Goal: Transaction & Acquisition: Purchase product/service

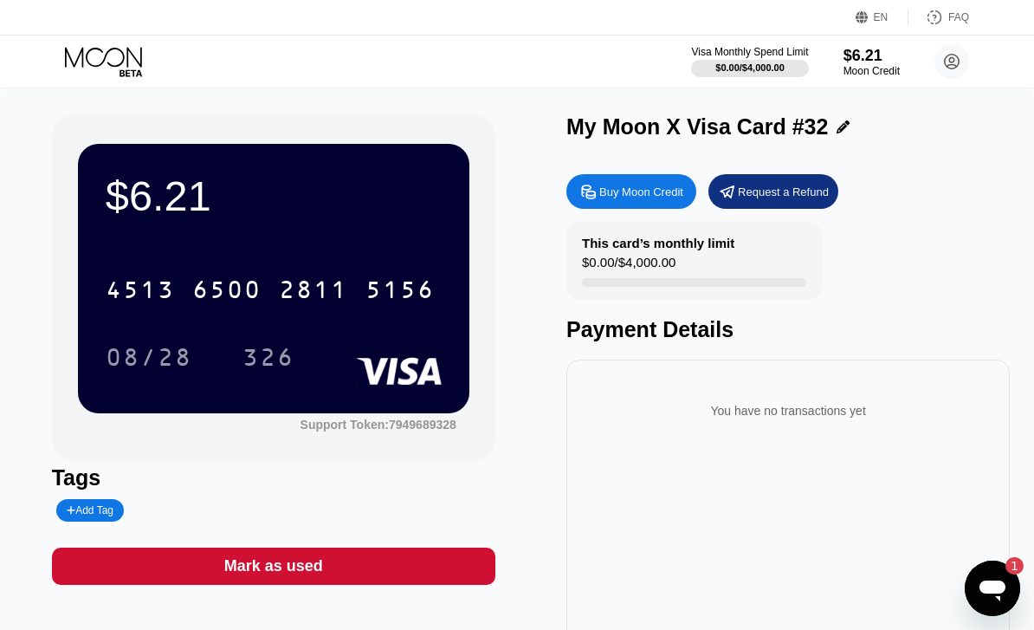
click at [119, 62] on icon at bounding box center [105, 62] width 81 height 30
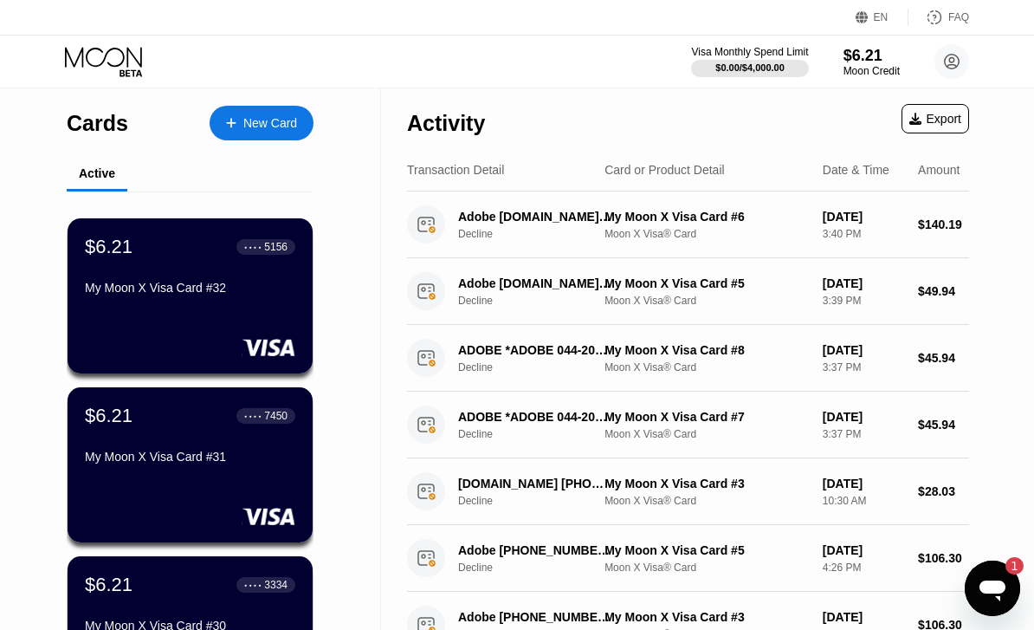
click at [226, 294] on div "My Moon X Visa Card #32" at bounding box center [190, 288] width 210 height 14
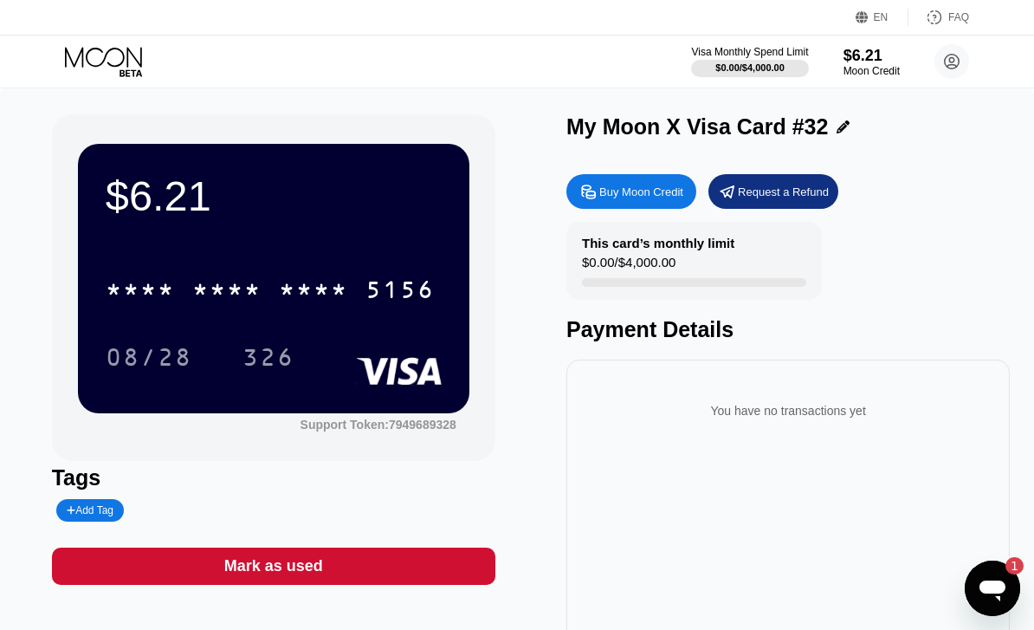
click at [374, 297] on div "5156" at bounding box center [400, 292] width 69 height 28
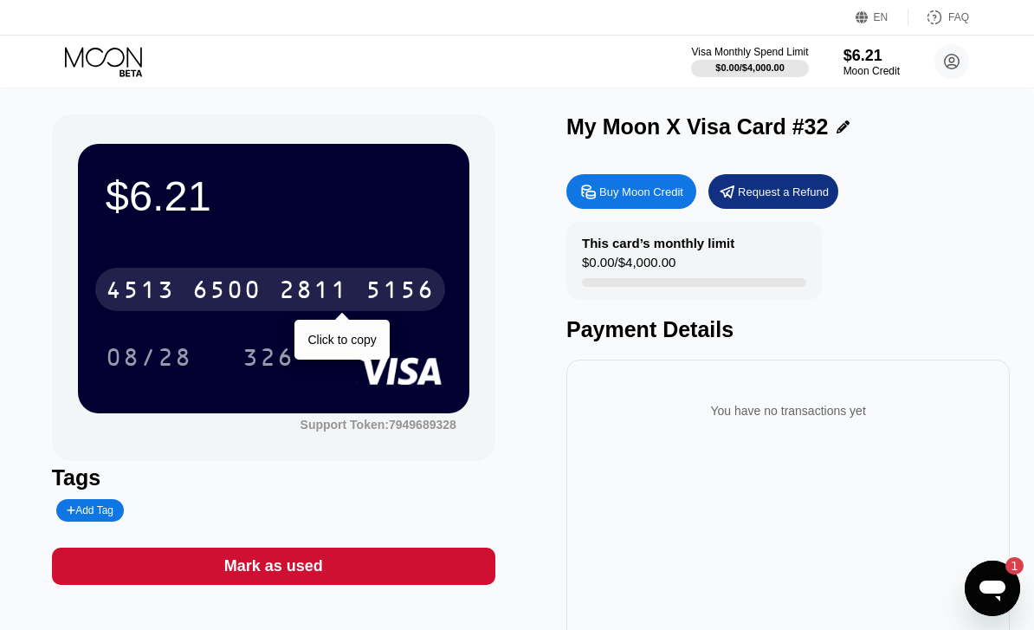
click at [107, 61] on icon at bounding box center [105, 62] width 81 height 30
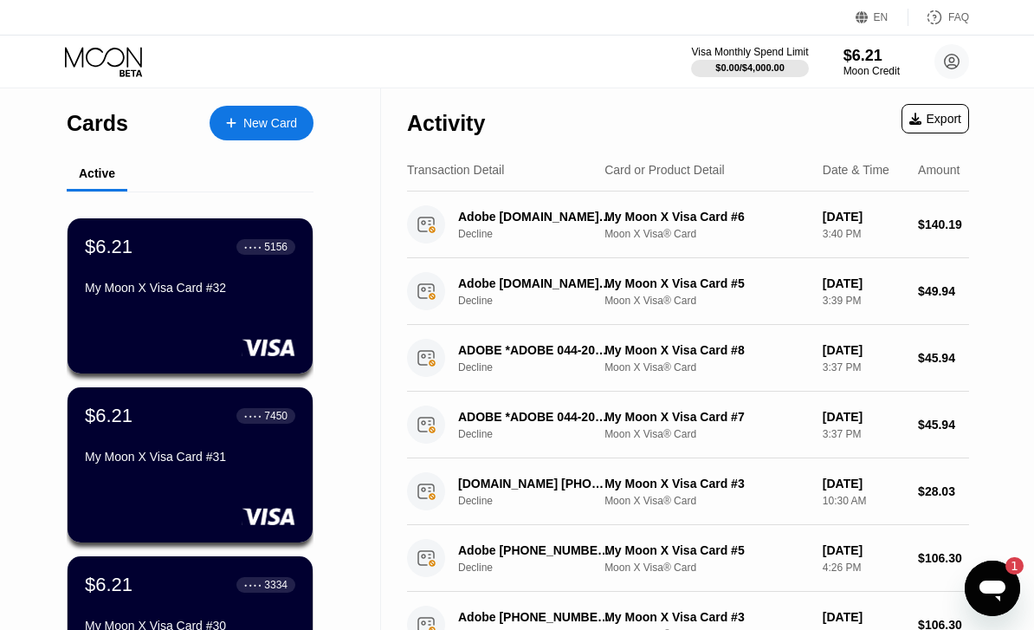
click at [281, 126] on div "New Card" at bounding box center [270, 123] width 54 height 15
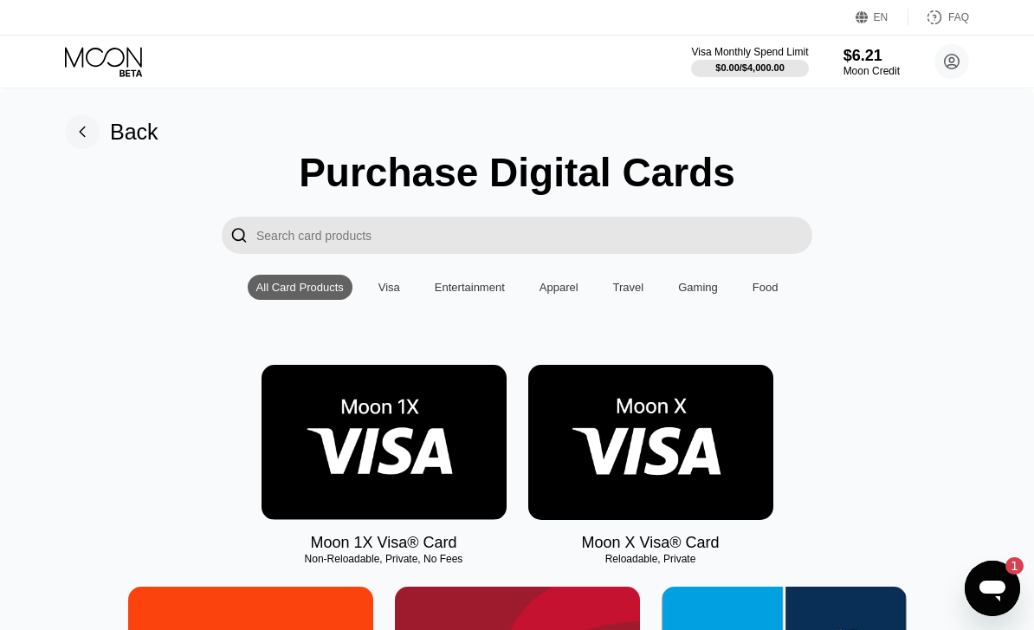
click at [650, 430] on img at bounding box center [650, 442] width 245 height 155
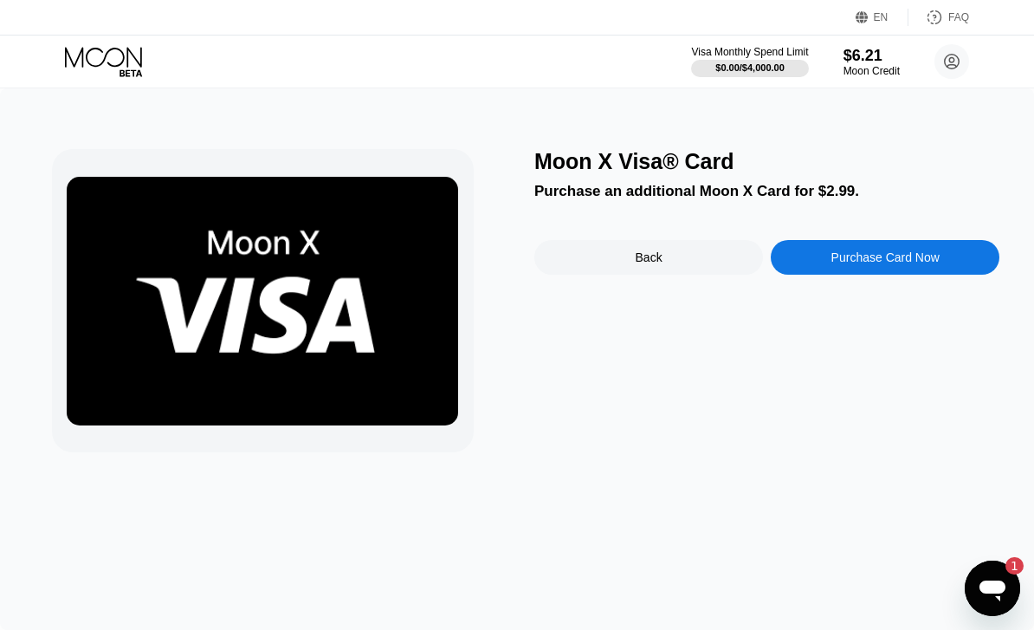
click at [913, 264] on div "Purchase Card Now" at bounding box center [886, 257] width 108 height 14
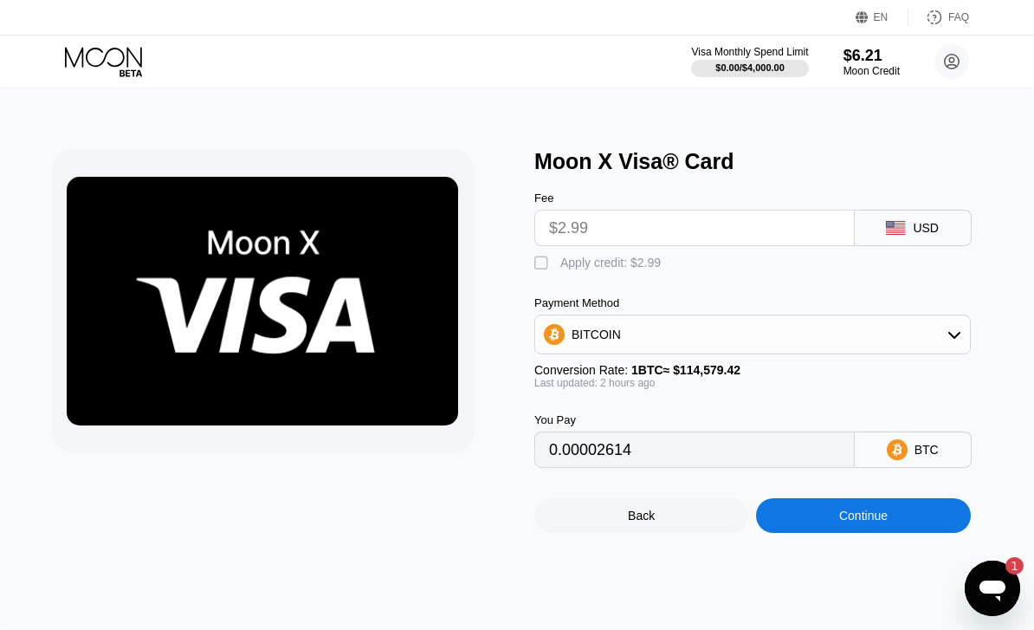
click at [552, 263] on div " Apply credit: $2.99" at bounding box center [601, 263] width 135 height 17
type input "0"
click at [878, 346] on div "BITCOIN" at bounding box center [752, 334] width 435 height 35
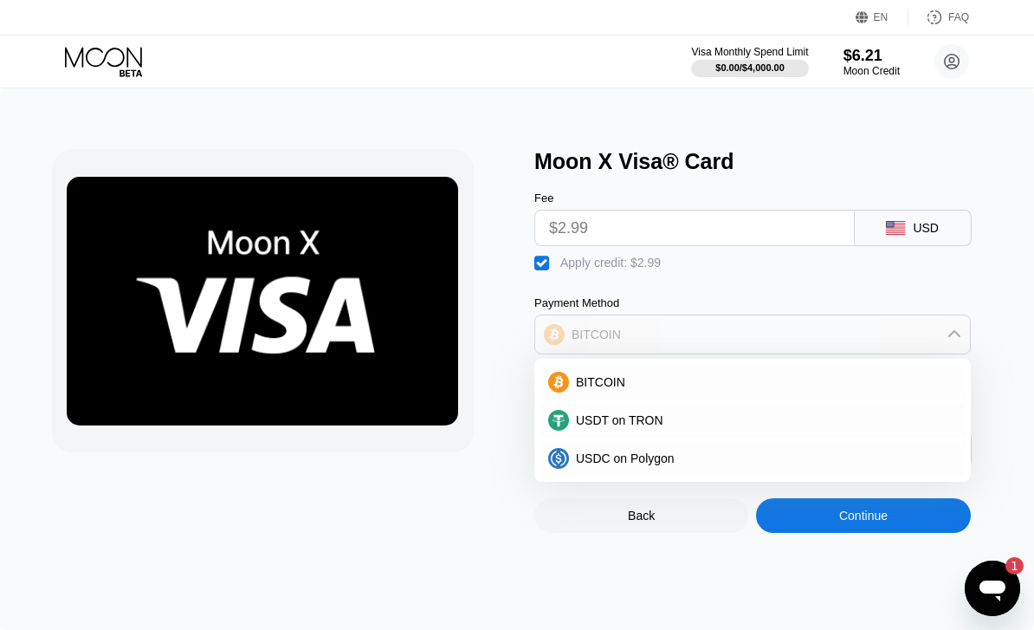
click at [879, 340] on div "BITCOIN" at bounding box center [752, 334] width 435 height 35
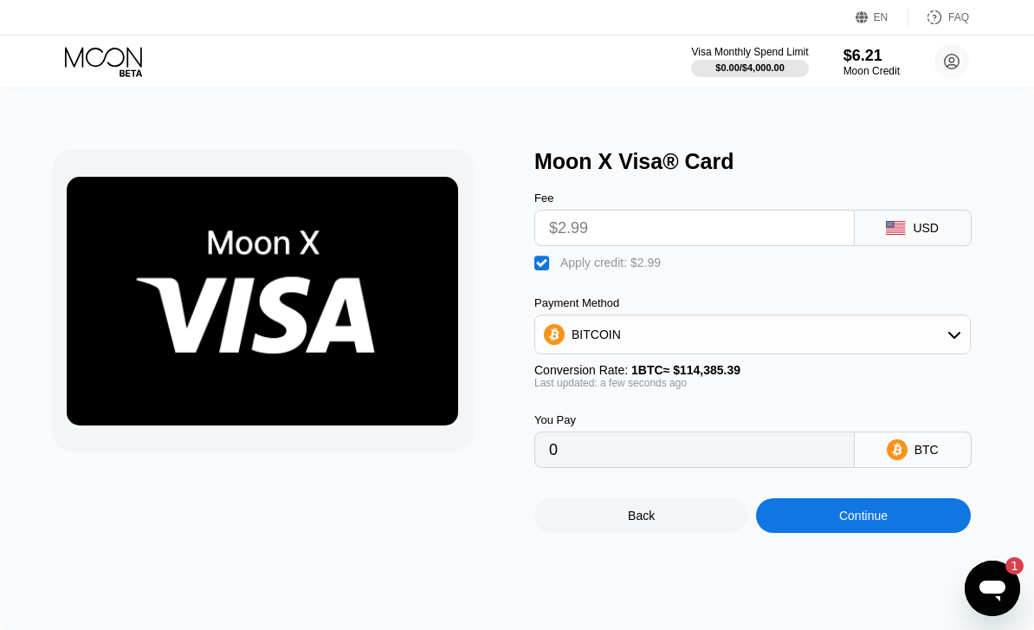
click at [852, 522] on div "Continue" at bounding box center [863, 515] width 49 height 14
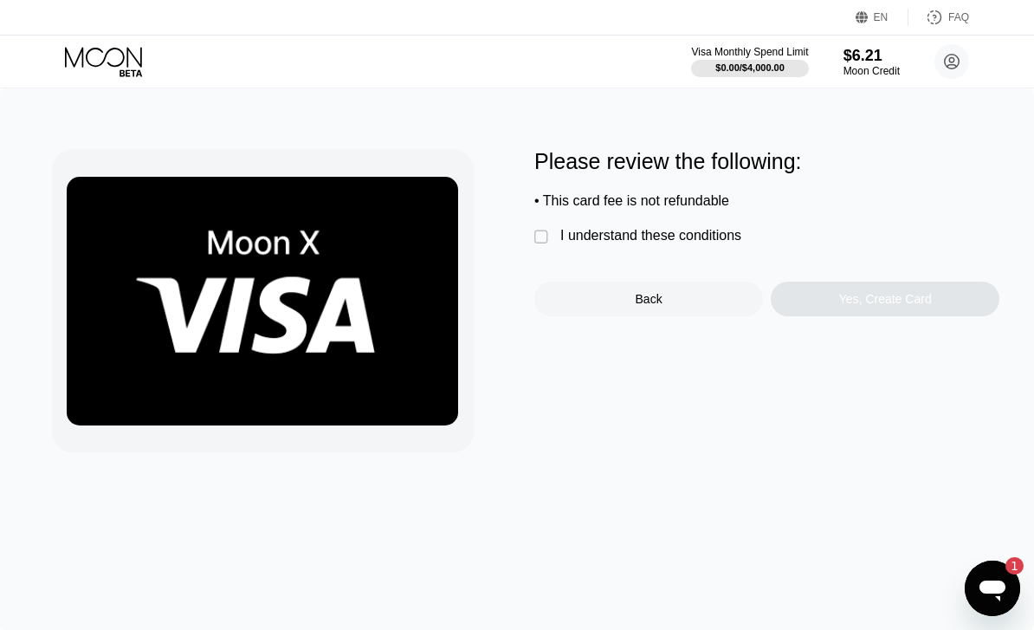
click at [725, 243] on div "I understand these conditions" at bounding box center [650, 236] width 181 height 16
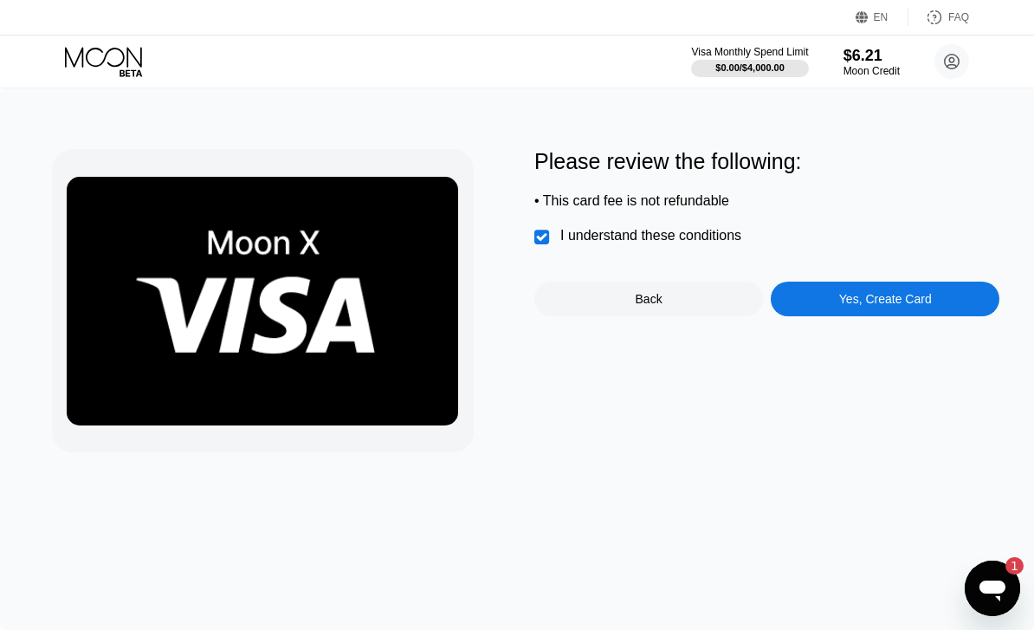
click at [920, 306] on div "Yes, Create Card" at bounding box center [885, 299] width 93 height 14
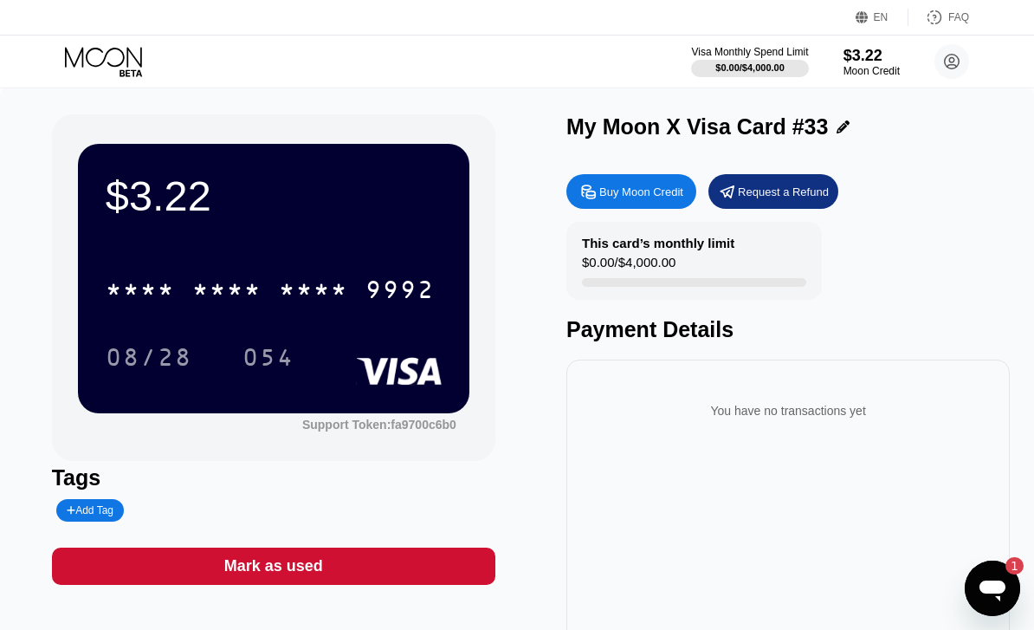
click at [381, 290] on div "9992" at bounding box center [400, 292] width 69 height 28
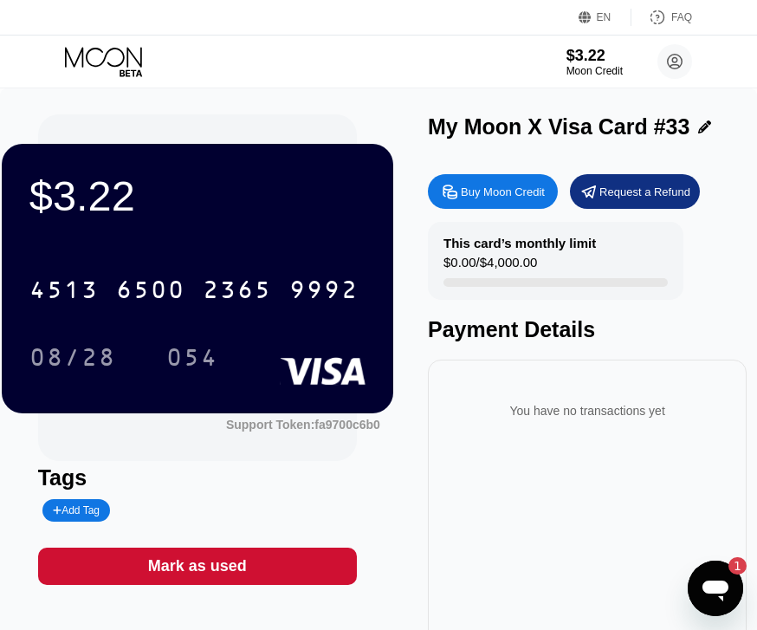
click at [68, 31] on div "EN Language Select an item Save FAQ" at bounding box center [378, 18] width 757 height 36
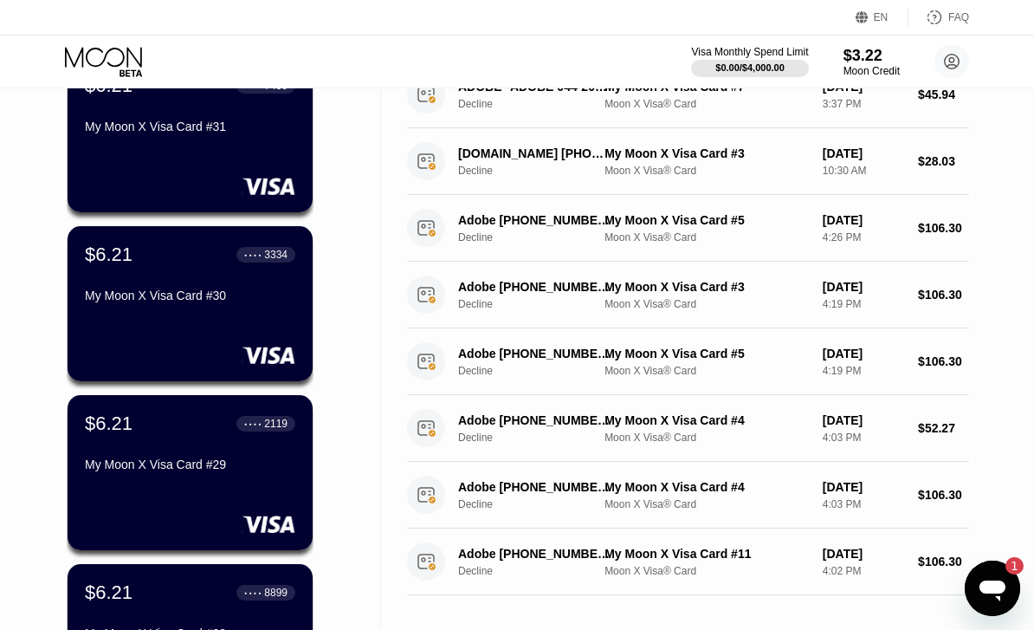
scroll to position [721, 0]
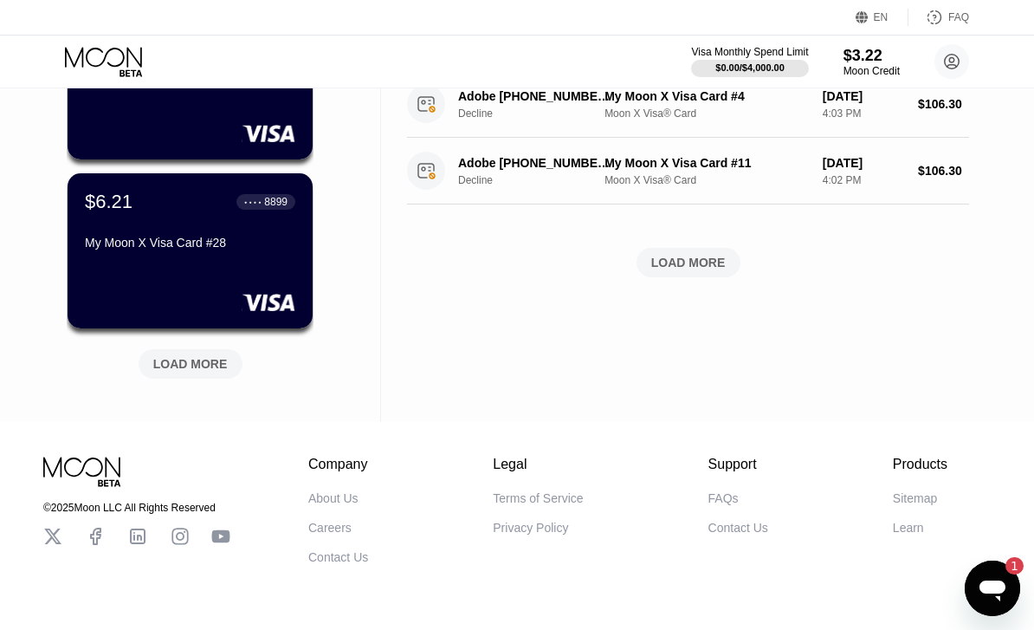
click at [207, 379] on div "LOAD MORE" at bounding box center [191, 363] width 104 height 29
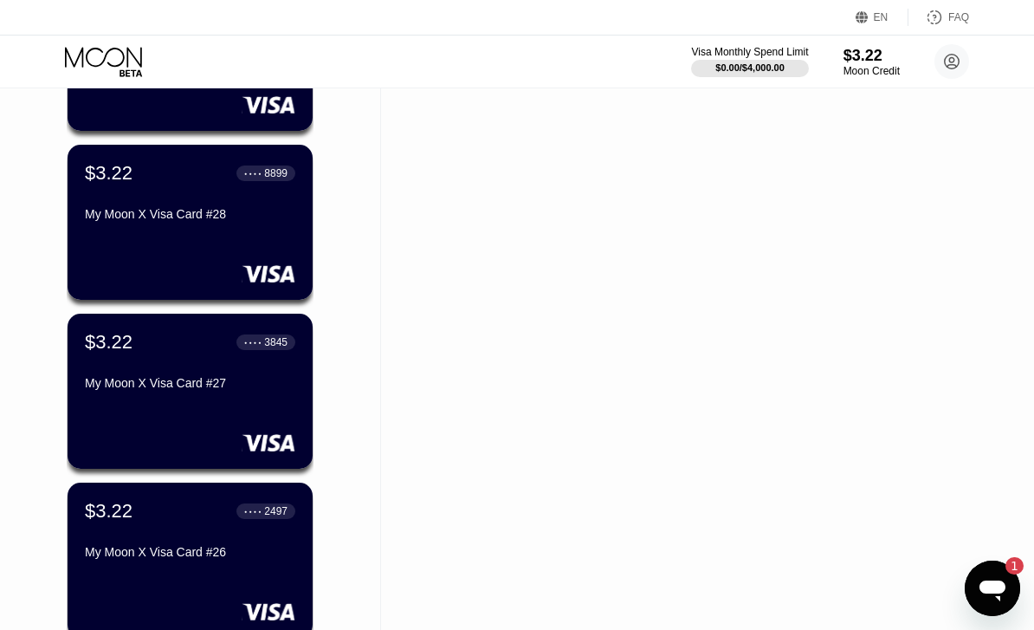
scroll to position [916, 0]
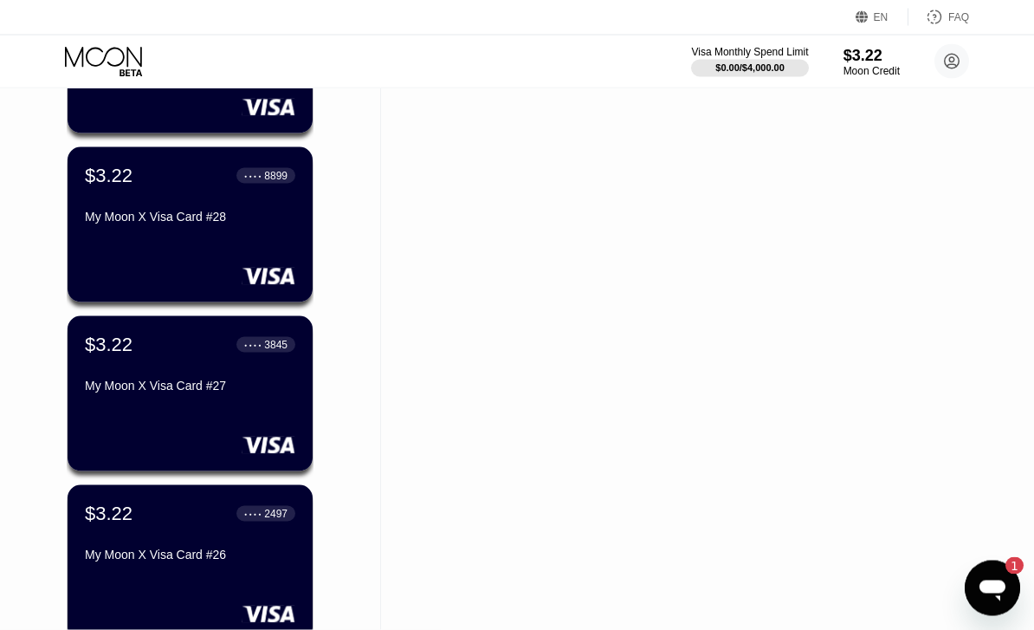
click at [253, 388] on div "My Moon X Visa Card #27" at bounding box center [190, 386] width 210 height 14
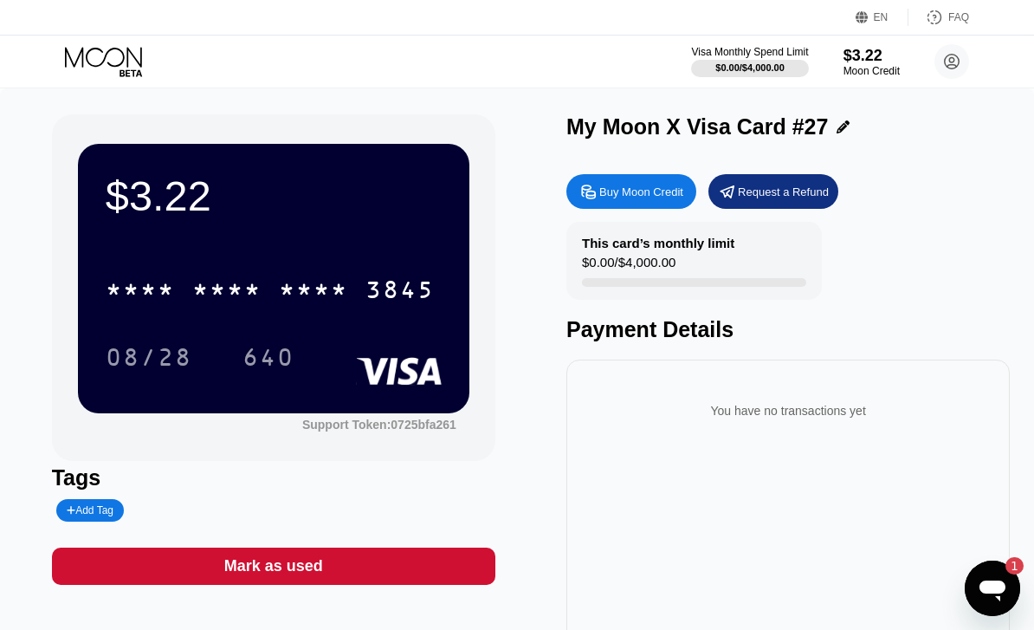
click at [324, 298] on div "* * * *" at bounding box center [313, 292] width 69 height 28
